Goal: Find specific page/section: Find specific page/section

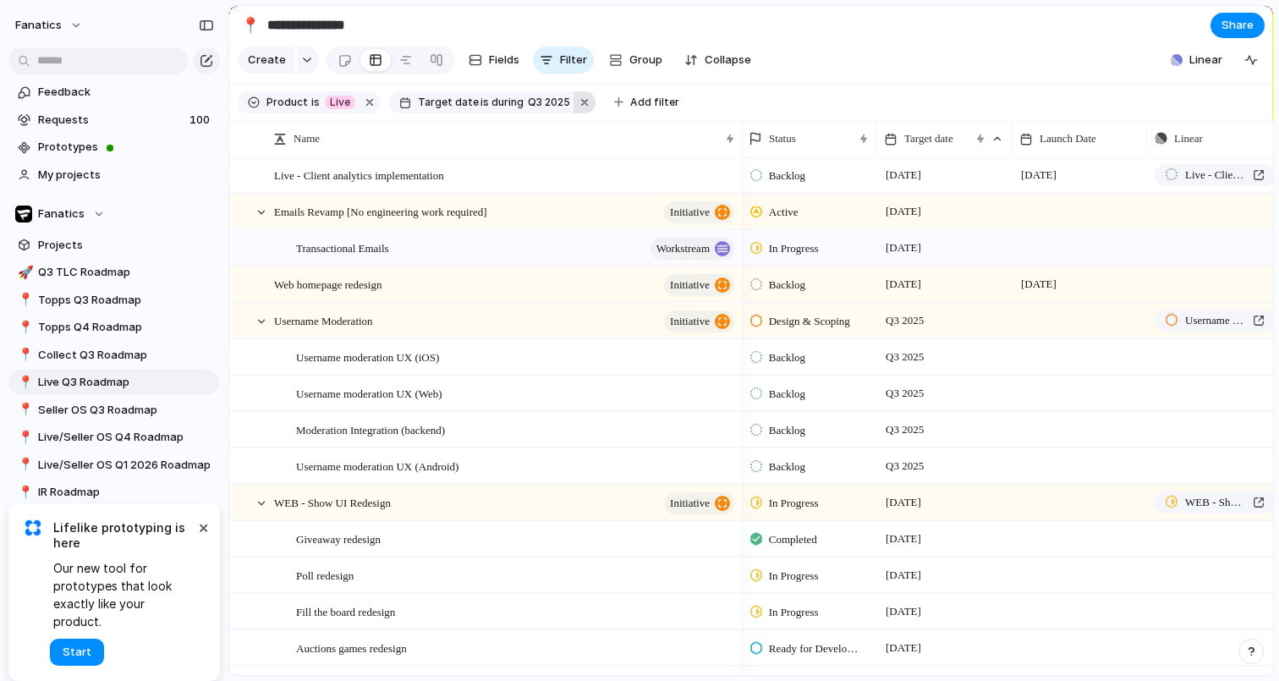
click at [575, 104] on button "button" at bounding box center [584, 102] width 22 height 22
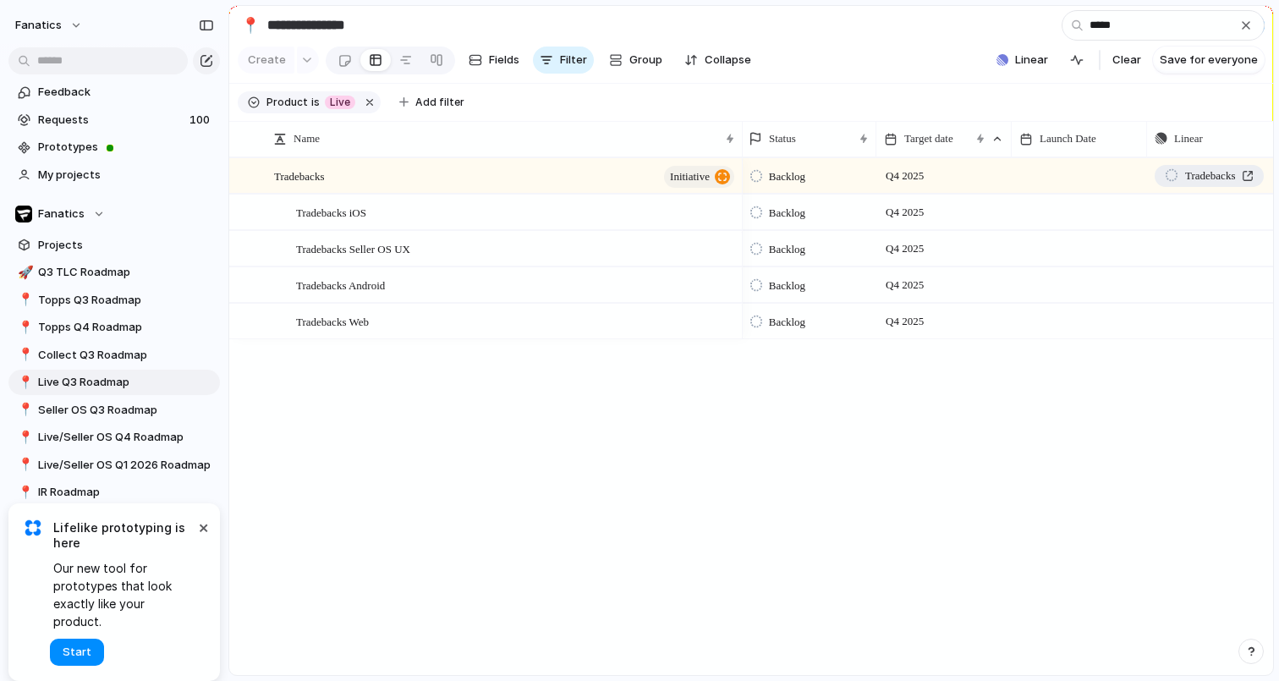
type input "*****"
click at [1235, 173] on span "Tradebacks" at bounding box center [1210, 175] width 50 height 17
